Goal: Find specific page/section: Find specific page/section

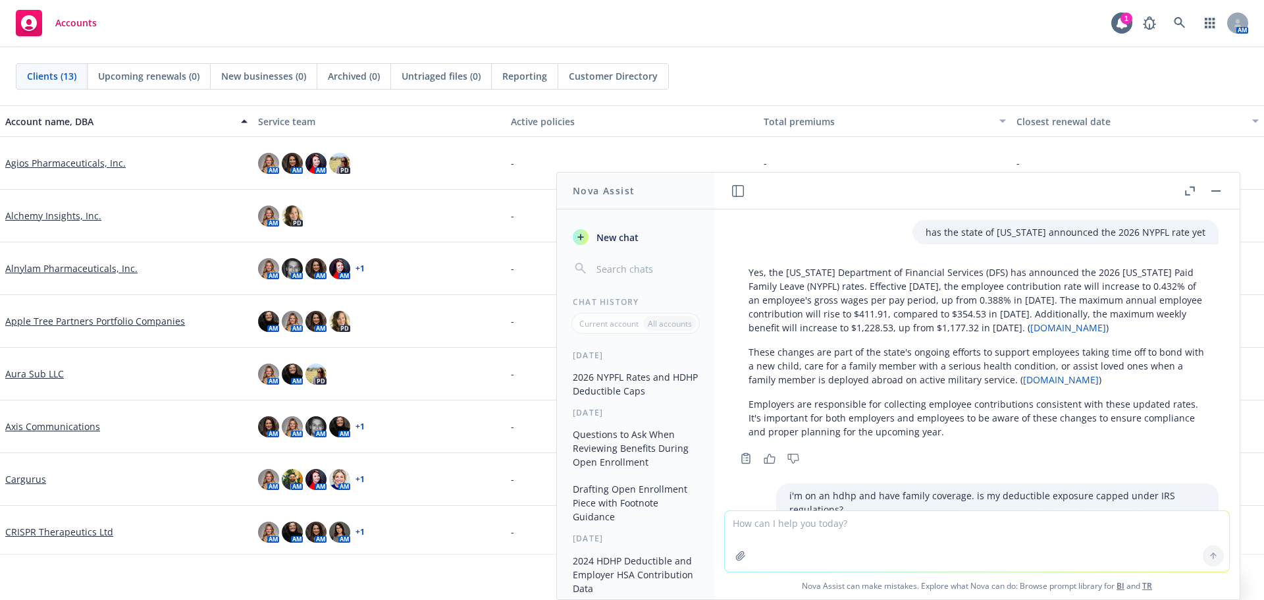
scroll to position [1996, 0]
